Goal: Information Seeking & Learning: Find contact information

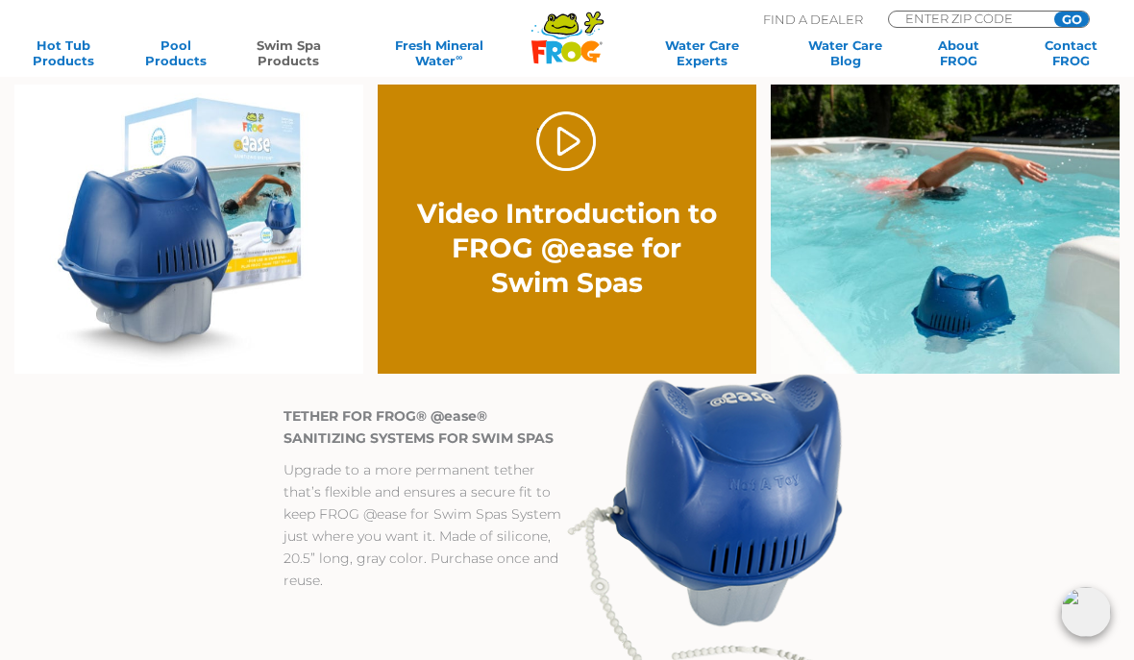
scroll to position [1240, 0]
click at [560, 135] on link "." at bounding box center [566, 142] width 61 height 61
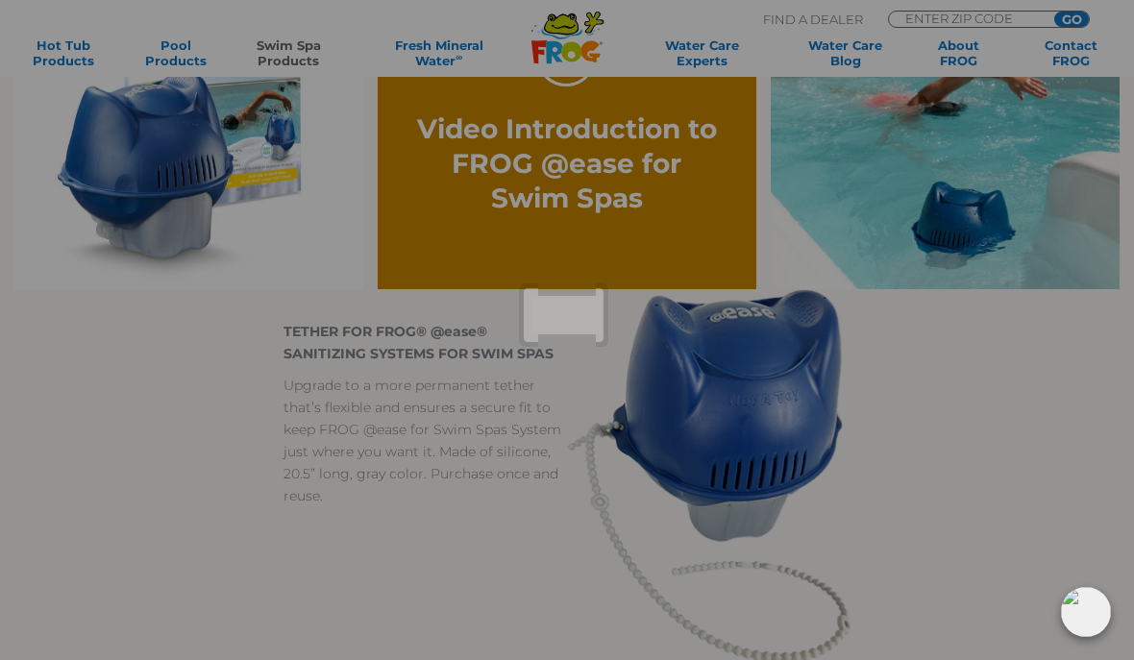
scroll to position [1327, 0]
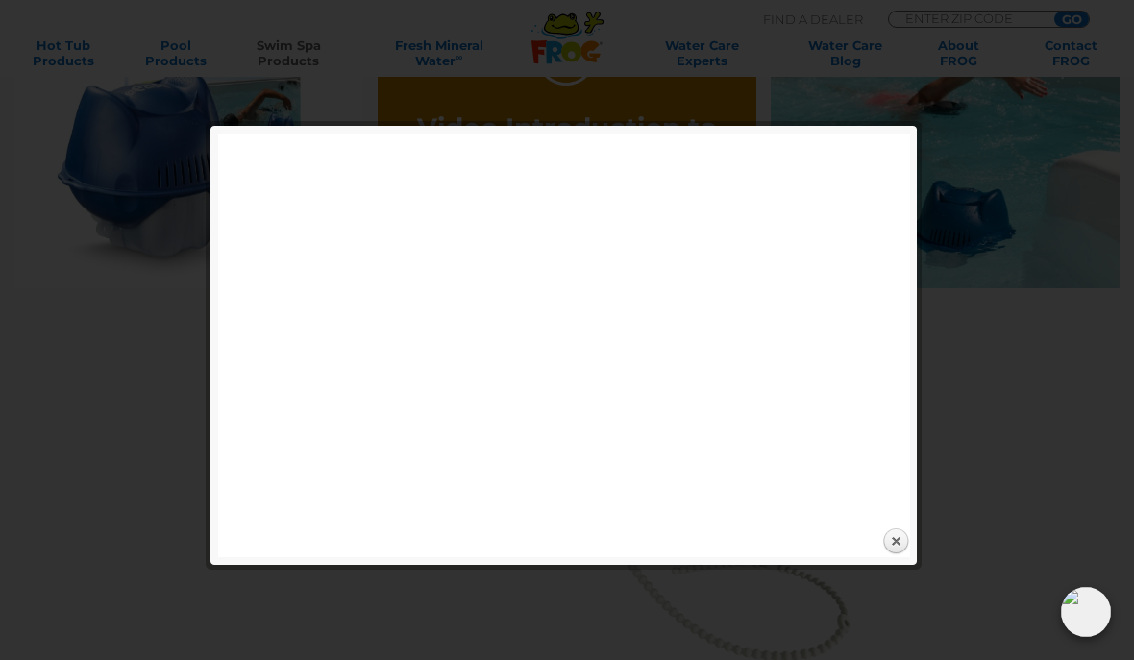
click at [917, 527] on div "Expand next previous Play Previous 1/1" at bounding box center [573, 346] width 710 height 424
click at [899, 544] on link "Close" at bounding box center [895, 541] width 29 height 29
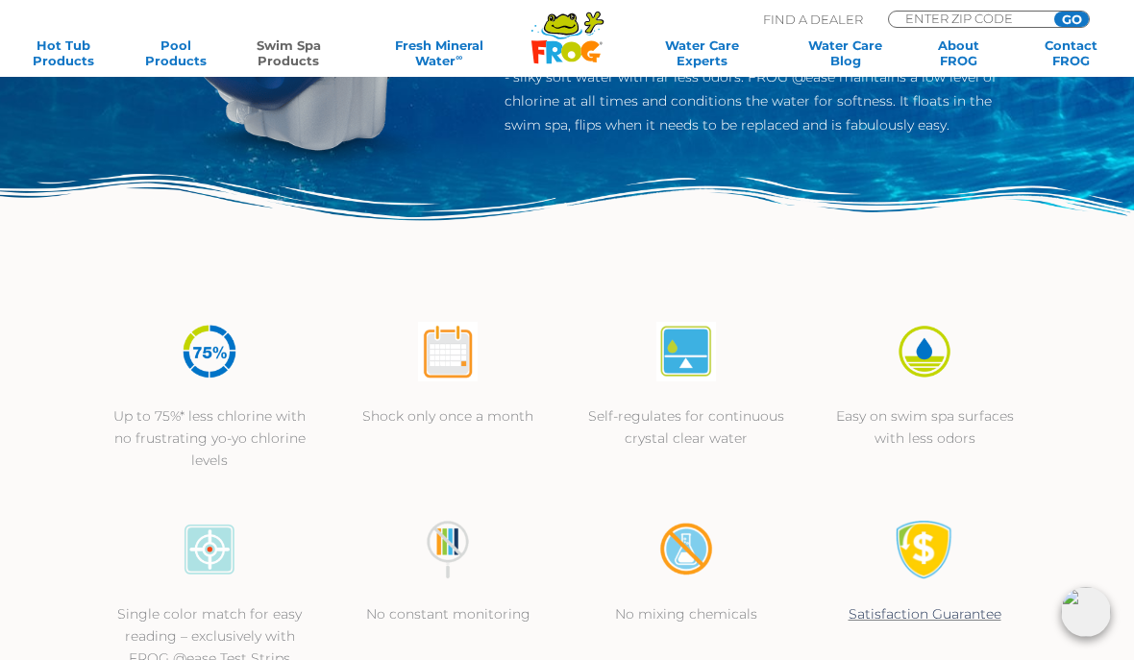
scroll to position [0, 0]
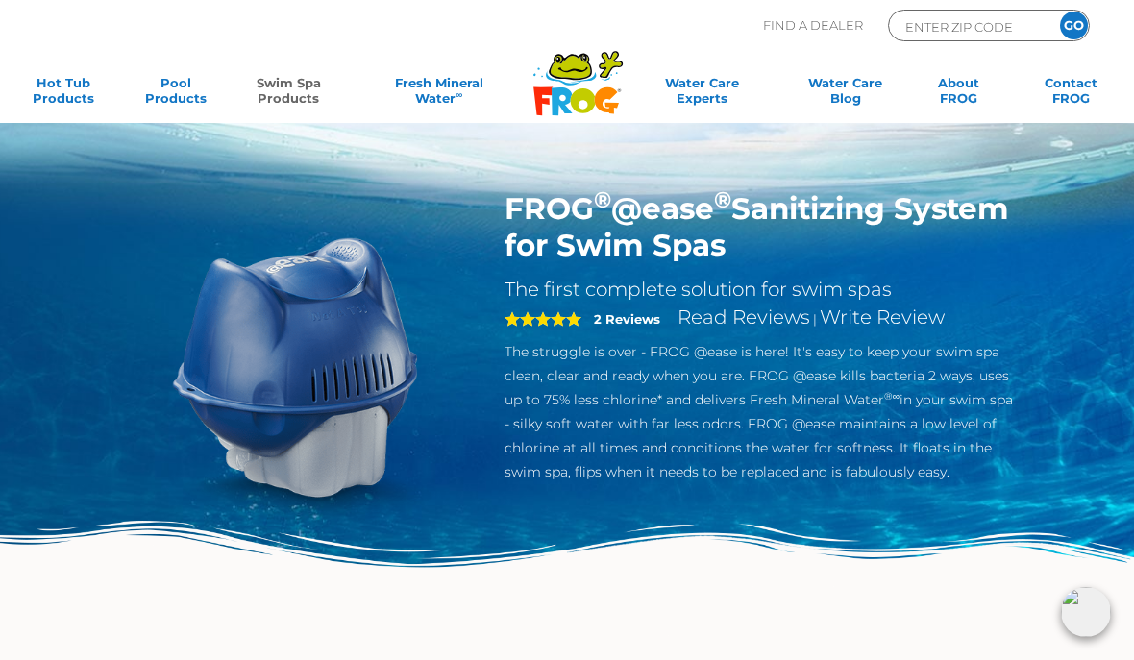
click at [802, 22] on p "Find A Dealer" at bounding box center [813, 26] width 100 height 32
click at [820, 27] on p "Find A Dealer" at bounding box center [813, 26] width 100 height 32
click at [988, 31] on input "ENTER ZIP CODE" at bounding box center [968, 26] width 130 height 22
type input "32608"
click at [1083, 17] on input "GO" at bounding box center [1074, 26] width 28 height 28
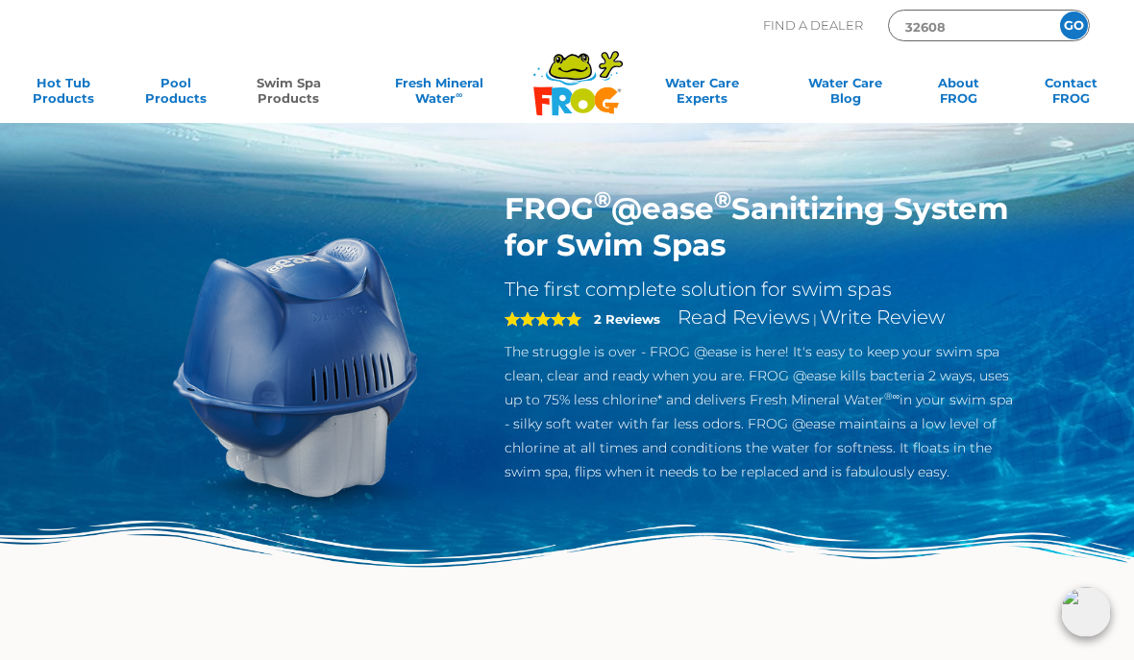
click at [1084, 28] on input "GO" at bounding box center [1074, 26] width 28 height 28
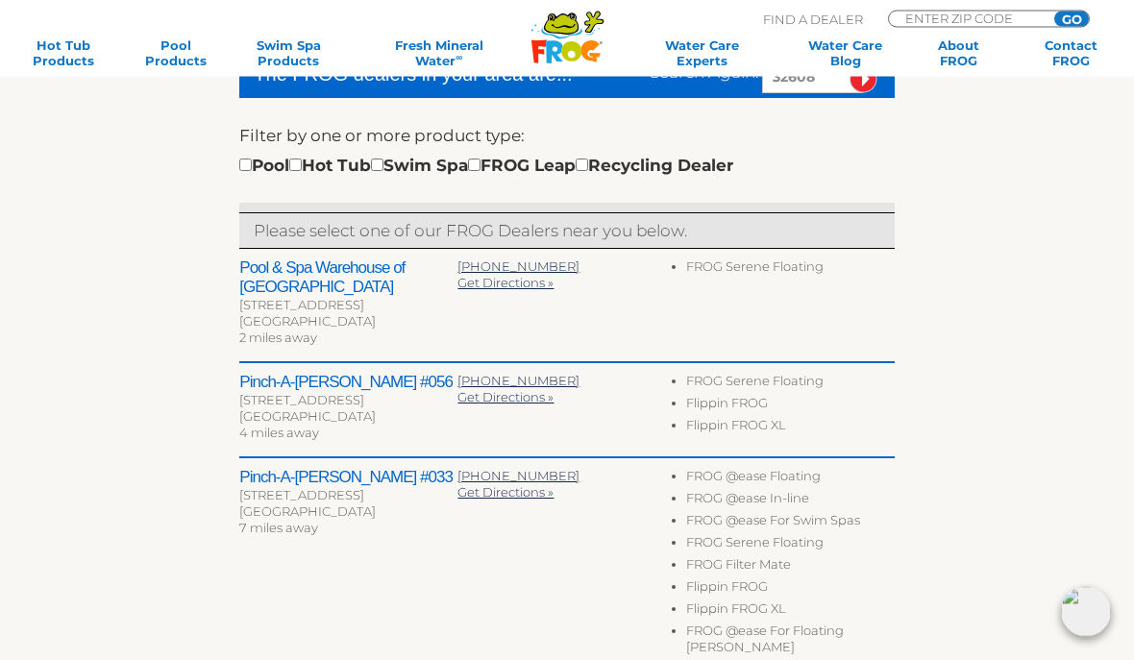
scroll to position [546, 0]
